Goal: Information Seeking & Learning: Learn about a topic

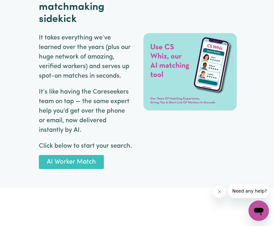
scroll to position [1193, 0]
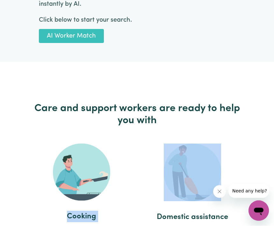
scroll to position [1320, 0]
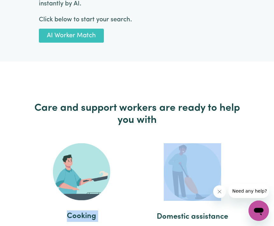
click at [84, 35] on link "AI Worker Match" at bounding box center [71, 36] width 65 height 14
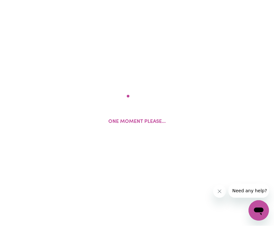
scroll to position [0, 0]
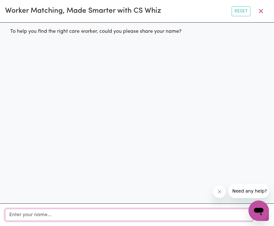
click at [41, 215] on input "text" at bounding box center [129, 215] width 248 height 12
type input "[PERSON_NAME]"
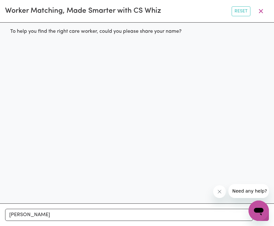
click at [261, 12] on icon "button" at bounding box center [261, 11] width 8 height 8
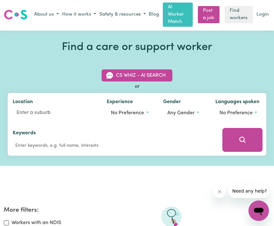
scroll to position [0, 0]
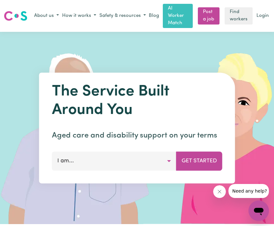
scroll to position [1341, 0]
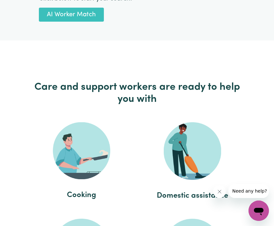
click at [237, 141] on li "Domestic assistance" at bounding box center [192, 163] width 104 height 89
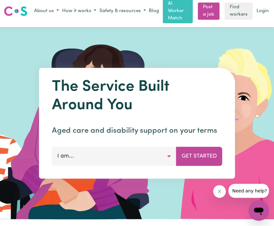
scroll to position [0, 0]
